Goal: Task Accomplishment & Management: Use online tool/utility

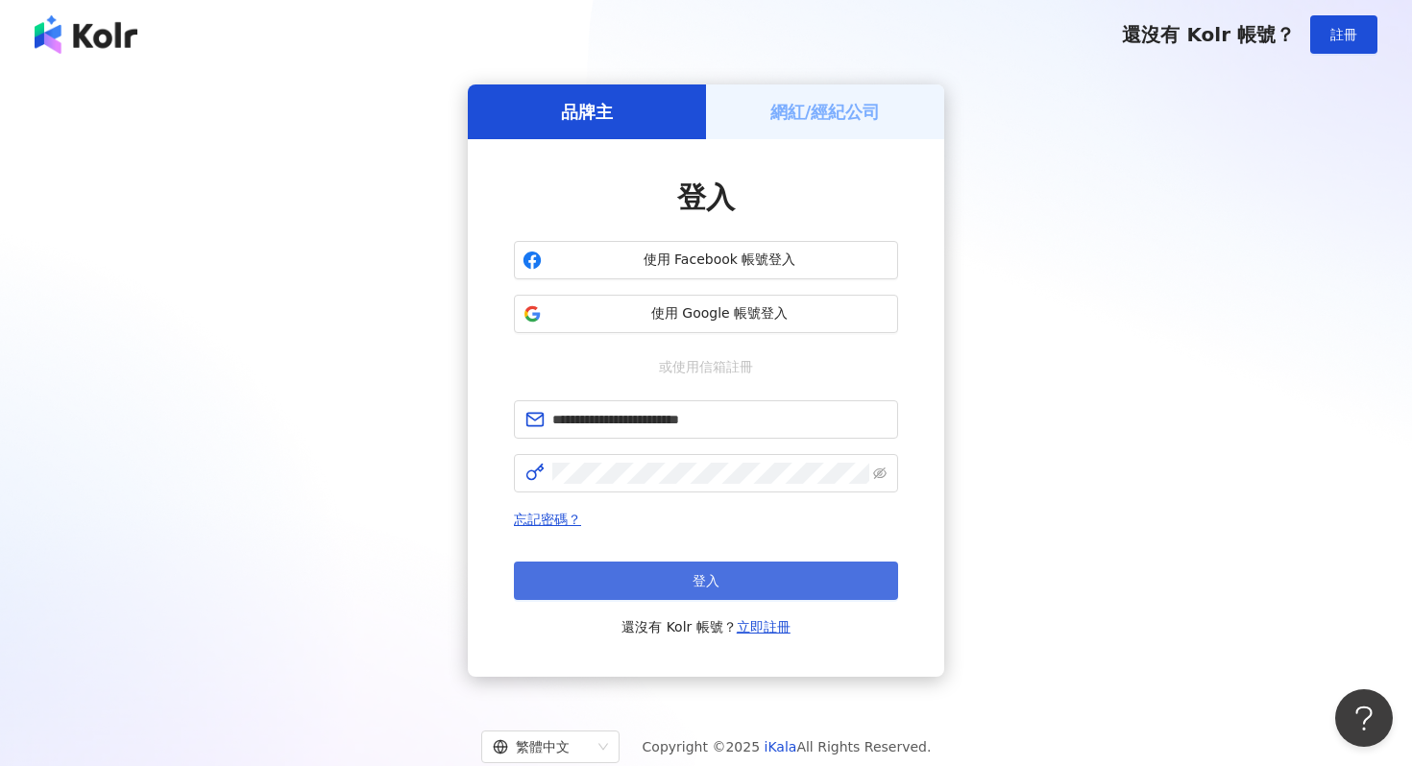
click at [679, 577] on button "登入" at bounding box center [706, 581] width 384 height 38
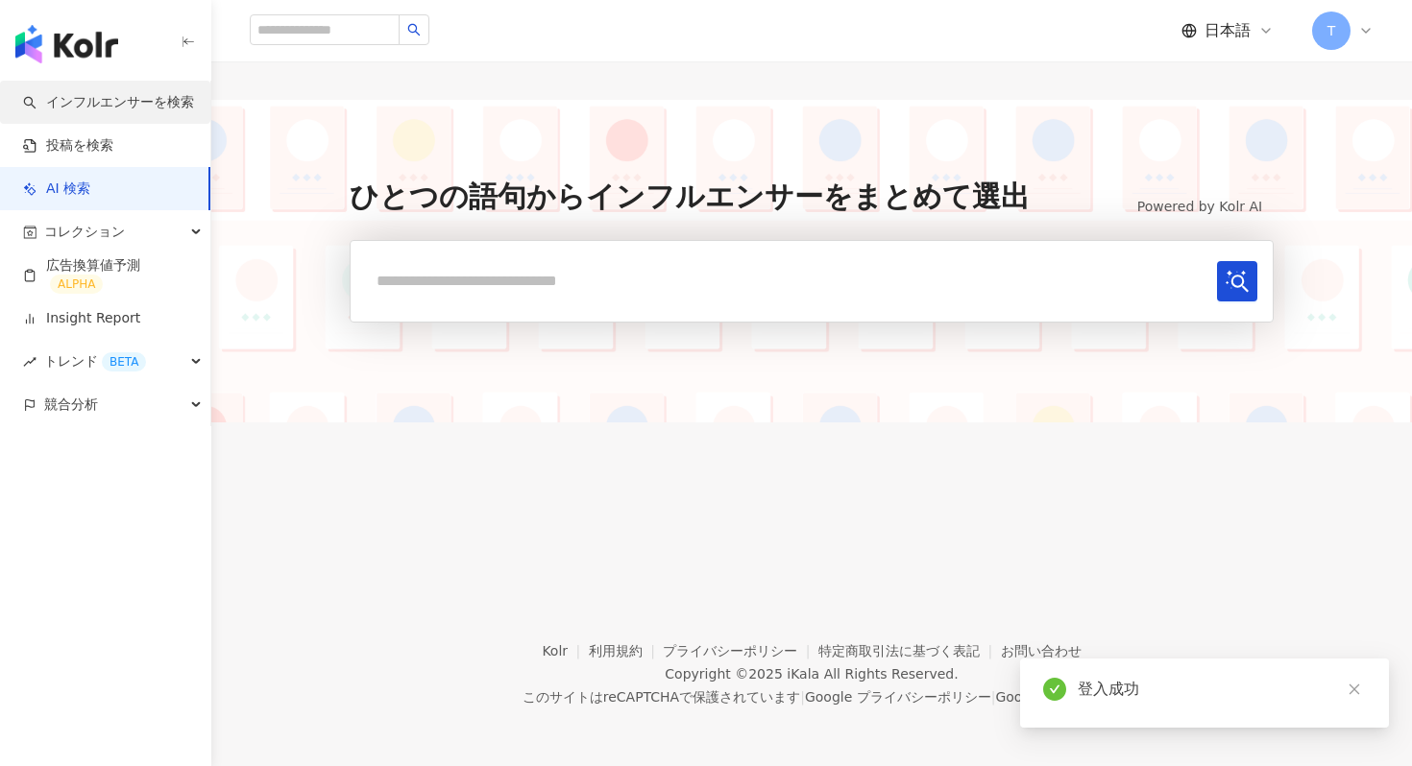
click at [93, 93] on link "インフルエンサーを検索" at bounding box center [108, 102] width 171 height 19
